Goal: Transaction & Acquisition: Purchase product/service

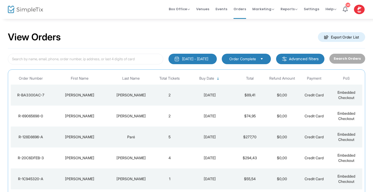
click at [266, 59] on span "Select" at bounding box center [262, 58] width 9 height 9
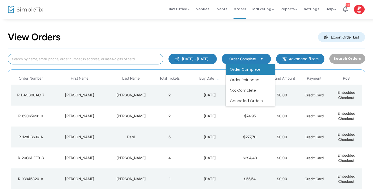
click at [138, 61] on input at bounding box center [86, 59] width 156 height 11
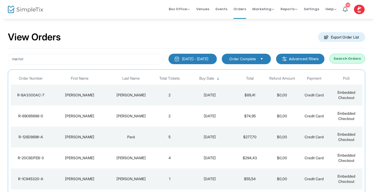
click at [346, 59] on button "Search Orders" at bounding box center [348, 59] width 36 height 10
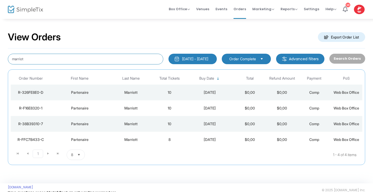
click at [31, 58] on input "marriot" at bounding box center [86, 59] width 156 height 11
type input "m"
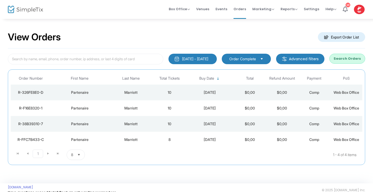
click at [311, 59] on m-button "Advanced filters" at bounding box center [300, 59] width 48 height 10
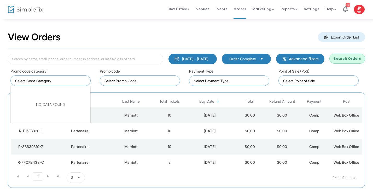
click at [50, 81] on input "NO DATA FOUND" at bounding box center [51, 80] width 73 height 5
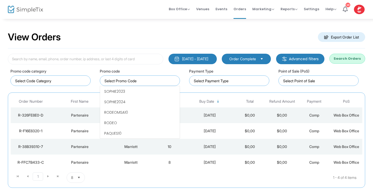
click at [142, 79] on input at bounding box center [141, 80] width 73 height 5
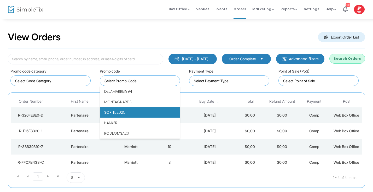
click at [119, 113] on span "SOPHIE2025" at bounding box center [114, 112] width 21 height 5
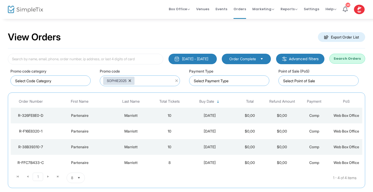
click at [353, 58] on button "Search Orders" at bounding box center [348, 59] width 36 height 10
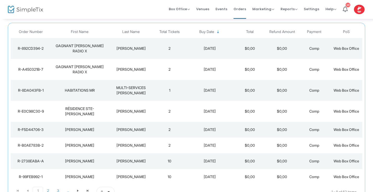
scroll to position [103, 0]
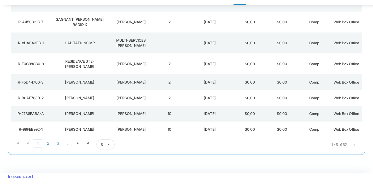
click at [109, 154] on span "Select" at bounding box center [109, 158] width 9 height 9
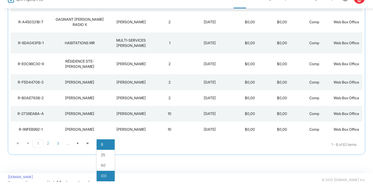
click at [105, 184] on span "100" at bounding box center [104, 186] width 6 height 5
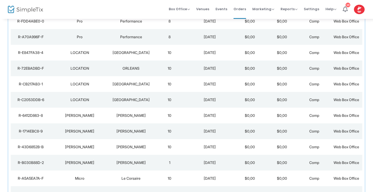
scroll to position [712, 0]
click at [169, 154] on td "1" at bounding box center [170, 162] width 32 height 16
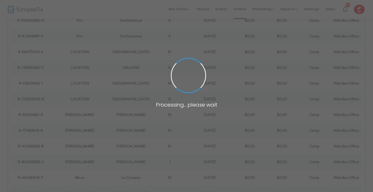
click at [169, 145] on span at bounding box center [186, 96] width 373 height 192
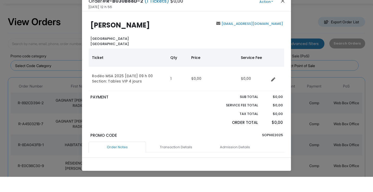
click at [282, 13] on button "Close" at bounding box center [283, 16] width 7 height 7
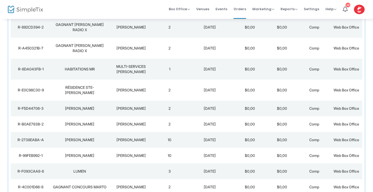
scroll to position [105, 0]
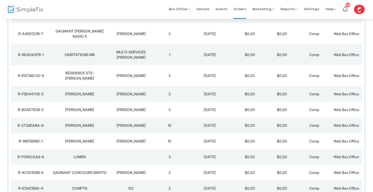
click at [110, 107] on div "[PERSON_NAME]" at bounding box center [131, 109] width 42 height 5
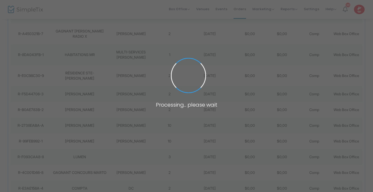
click at [110, 98] on span at bounding box center [186, 96] width 373 height 192
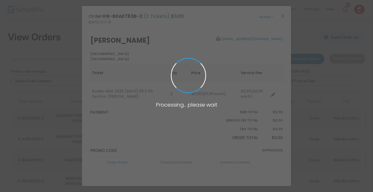
scroll to position [0, 0]
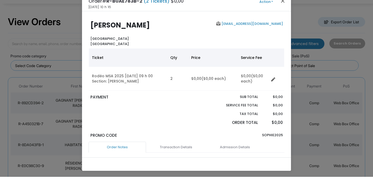
click at [283, 13] on button "Close" at bounding box center [283, 16] width 7 height 7
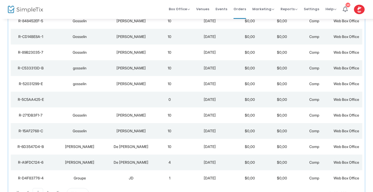
scroll to position [960, 0]
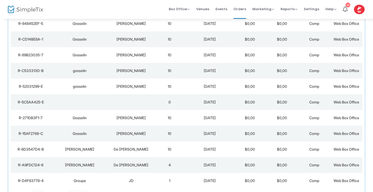
click at [102, 94] on td "Data table" at bounding box center [80, 102] width 58 height 16
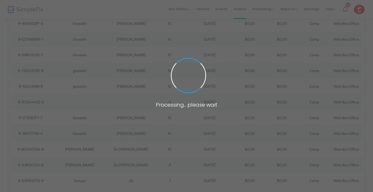
click at [102, 85] on span at bounding box center [186, 96] width 373 height 192
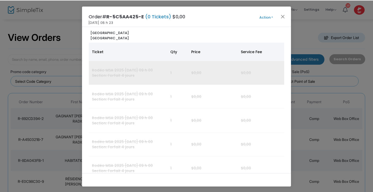
scroll to position [21, 0]
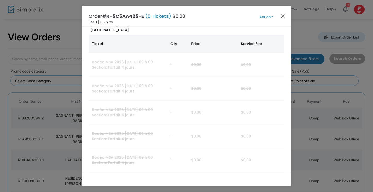
click at [282, 16] on button "Close" at bounding box center [283, 16] width 7 height 7
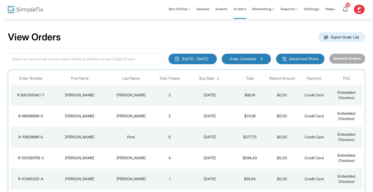
click at [138, 94] on div "[PERSON_NAME]" at bounding box center [131, 94] width 42 height 5
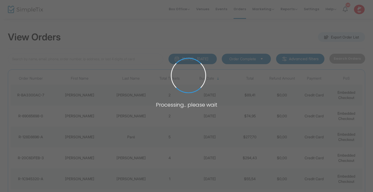
click at [138, 94] on span at bounding box center [186, 96] width 373 height 192
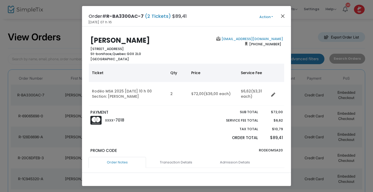
click at [283, 16] on button "Close" at bounding box center [283, 16] width 7 height 7
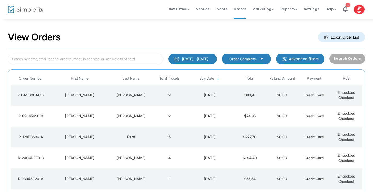
click at [138, 100] on td "[PERSON_NAME]" at bounding box center [131, 94] width 45 height 21
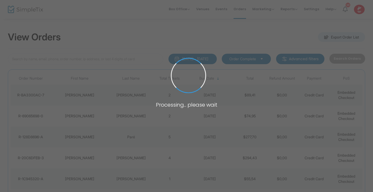
click at [138, 100] on span at bounding box center [186, 96] width 373 height 192
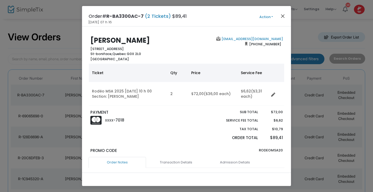
click at [283, 15] on button "Close" at bounding box center [283, 16] width 7 height 7
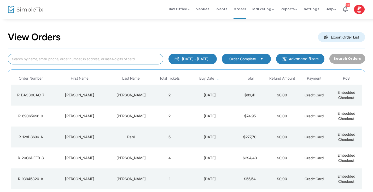
click at [91, 58] on input at bounding box center [86, 59] width 156 height 11
type input "micro"
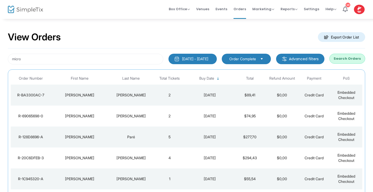
click at [350, 60] on button "Search Orders" at bounding box center [348, 59] width 36 height 10
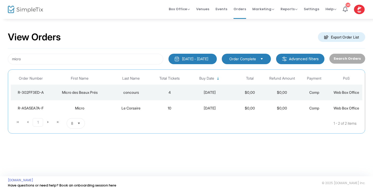
click at [166, 108] on td "10" at bounding box center [170, 108] width 32 height 16
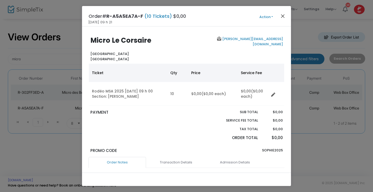
click at [282, 16] on button "Close" at bounding box center [283, 16] width 7 height 7
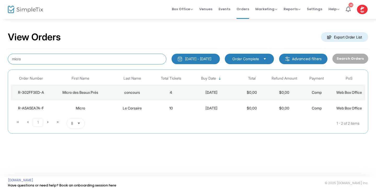
click at [28, 60] on input "micro" at bounding box center [87, 59] width 159 height 11
type input "m"
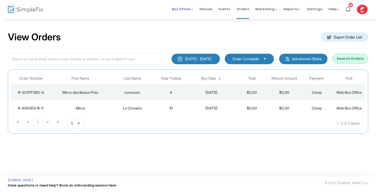
click at [191, 10] on span "Box Office" at bounding box center [182, 9] width 21 height 5
click at [190, 19] on li "Sell Tickets" at bounding box center [190, 18] width 37 height 10
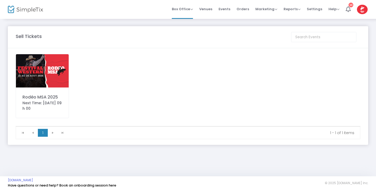
click at [52, 72] on img at bounding box center [42, 70] width 53 height 33
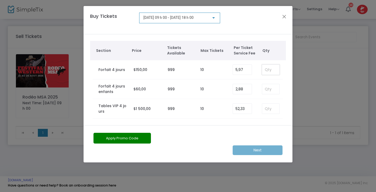
click at [268, 69] on input at bounding box center [270, 70] width 17 height 10
type input "10"
click at [139, 136] on button "Apply Promo Code" at bounding box center [123, 138] width 58 height 11
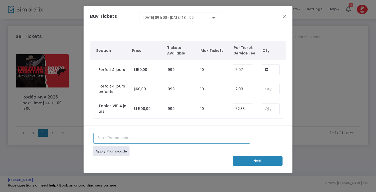
click at [112, 138] on input "text" at bounding box center [172, 138] width 157 height 11
type input "sophie2025"
click at [120, 152] on link "Apply Promocode" at bounding box center [111, 151] width 37 height 10
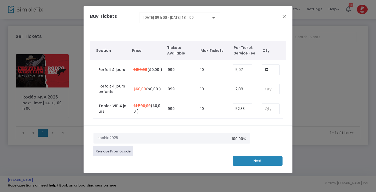
click at [264, 163] on m-button "Next" at bounding box center [258, 161] width 50 height 10
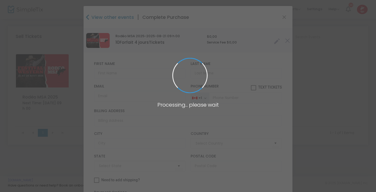
type input "[GEOGRAPHIC_DATA]"
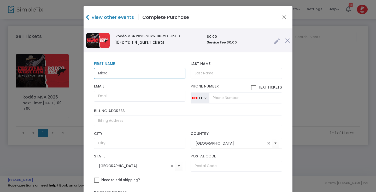
type input "Micro"
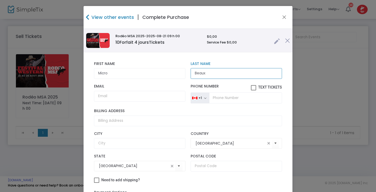
type input "Beaux"
